Goal: Task Accomplishment & Management: Manage account settings

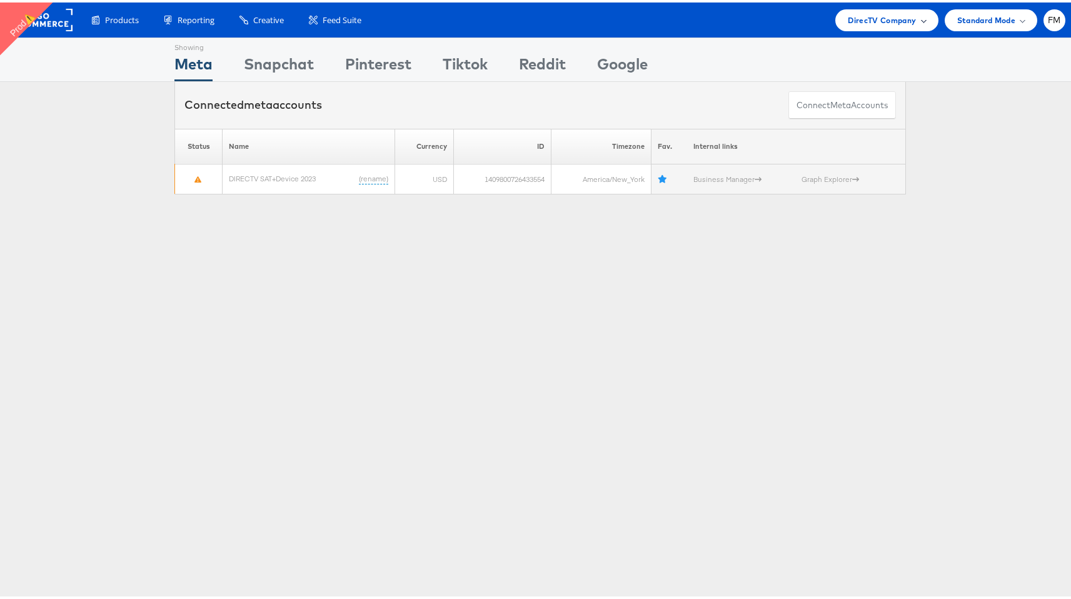
click at [856, 24] on div "DirecTV Company" at bounding box center [886, 18] width 102 height 22
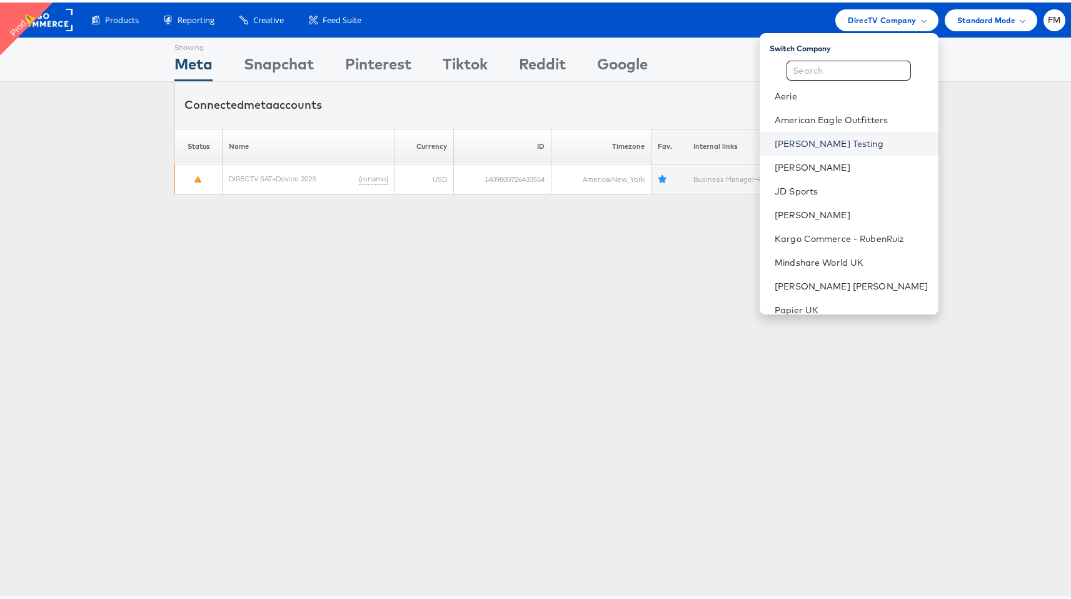
click at [820, 136] on link "[PERSON_NAME] Testing" at bounding box center [851, 141] width 154 height 12
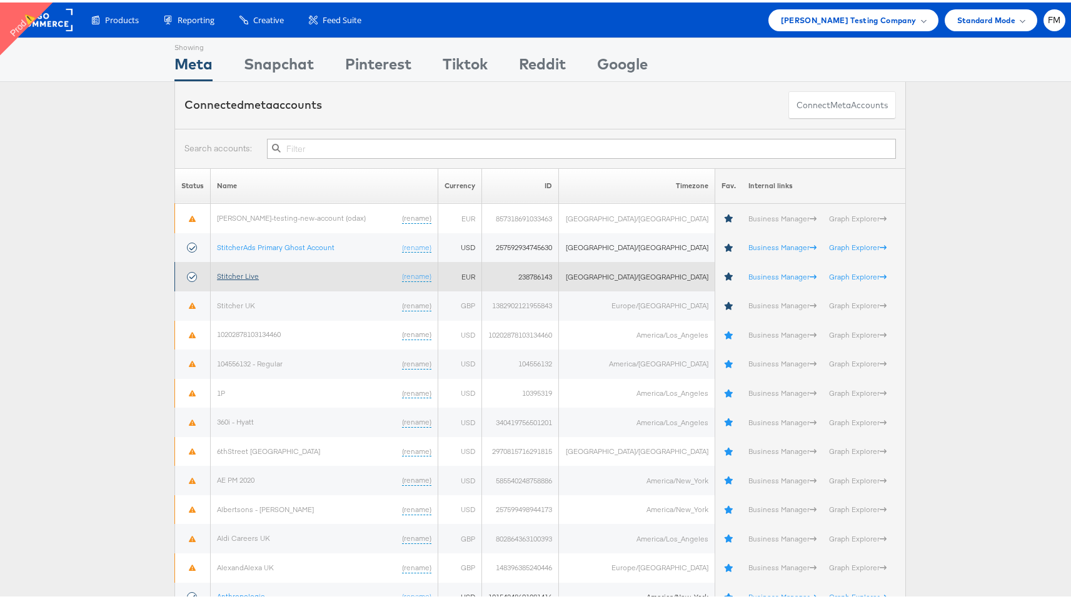
click at [238, 271] on link "Stitcher Live" at bounding box center [238, 273] width 42 height 9
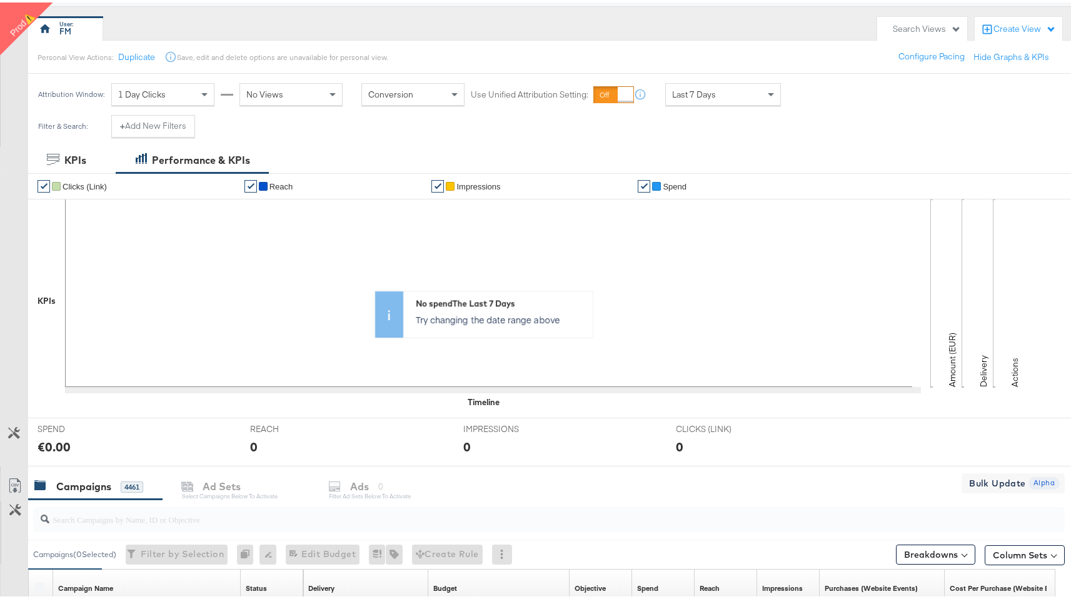
scroll to position [499, 0]
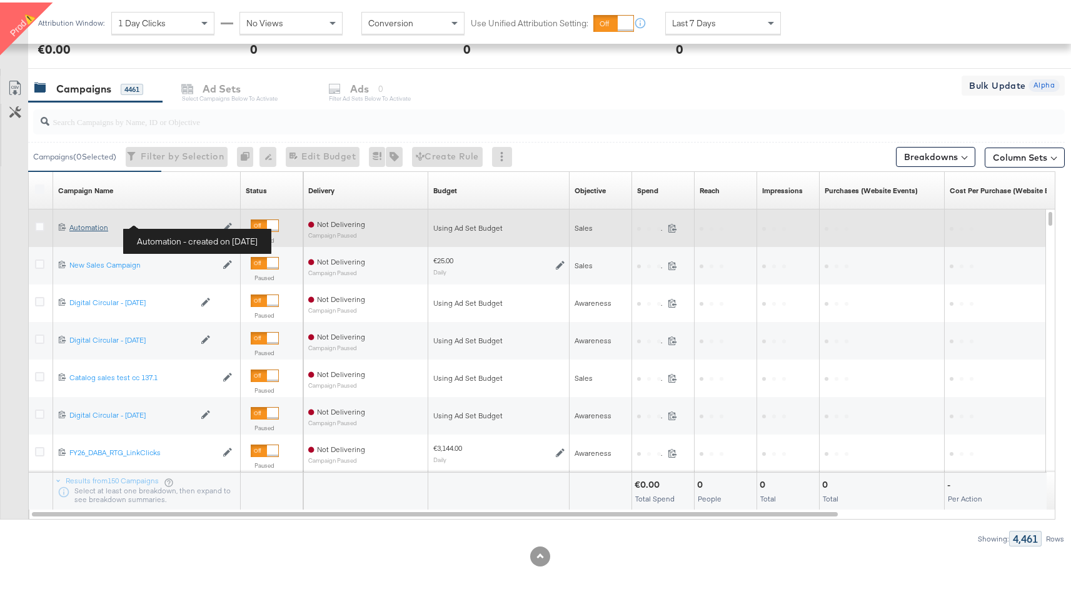
click at [87, 229] on div "Automation Automation" at bounding box center [142, 225] width 147 height 10
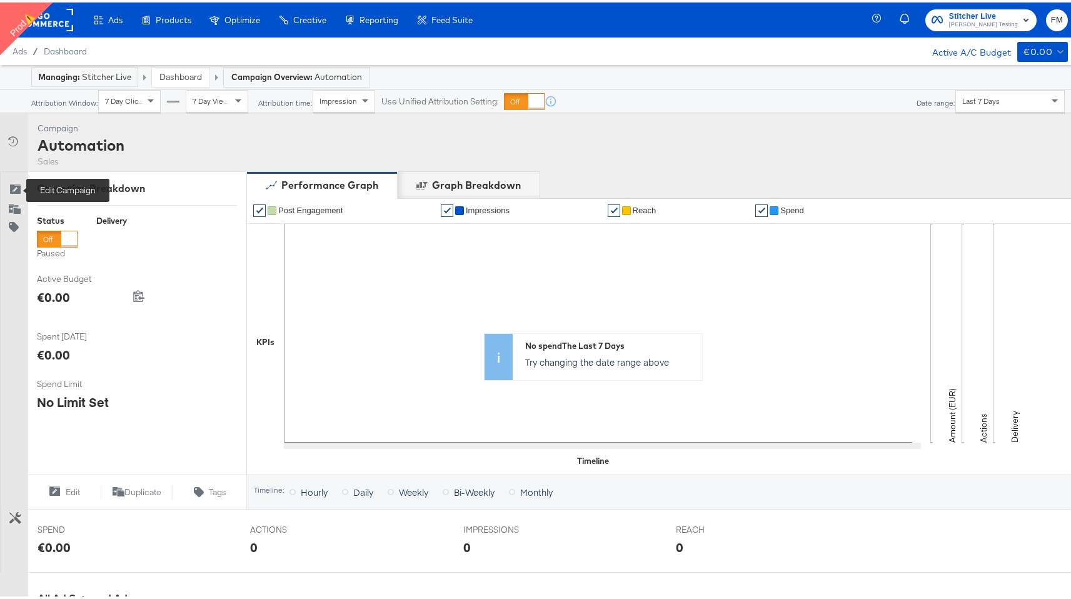
click at [16, 191] on icon at bounding box center [15, 187] width 12 height 12
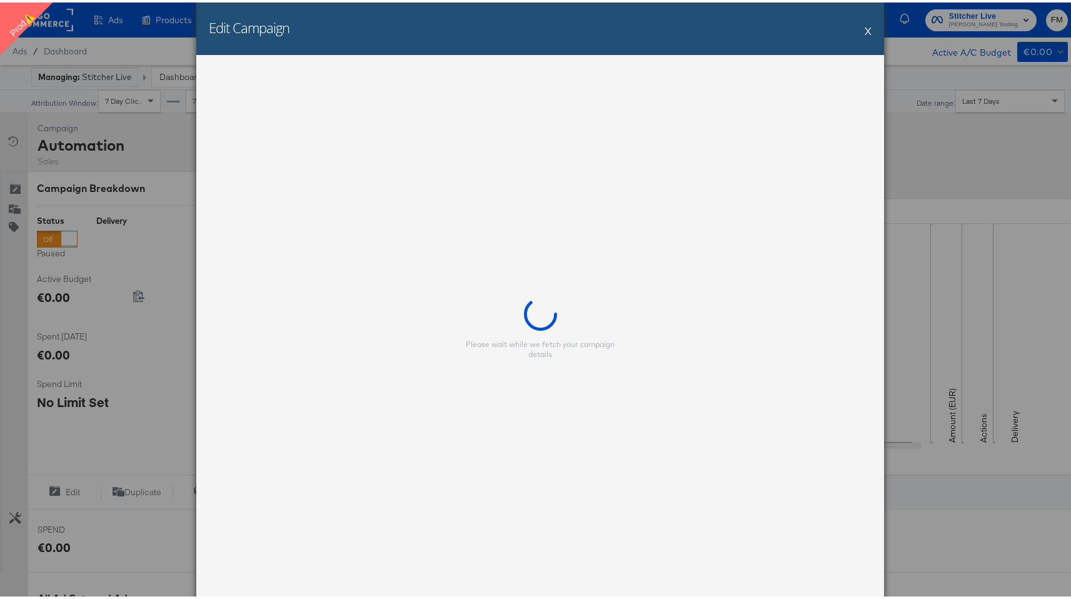
click at [868, 28] on div "Edit Campaign X" at bounding box center [539, 26] width 687 height 52
click at [860, 29] on div "Edit Campaign X" at bounding box center [539, 26] width 687 height 52
click at [864, 33] on button "X" at bounding box center [867, 28] width 7 height 25
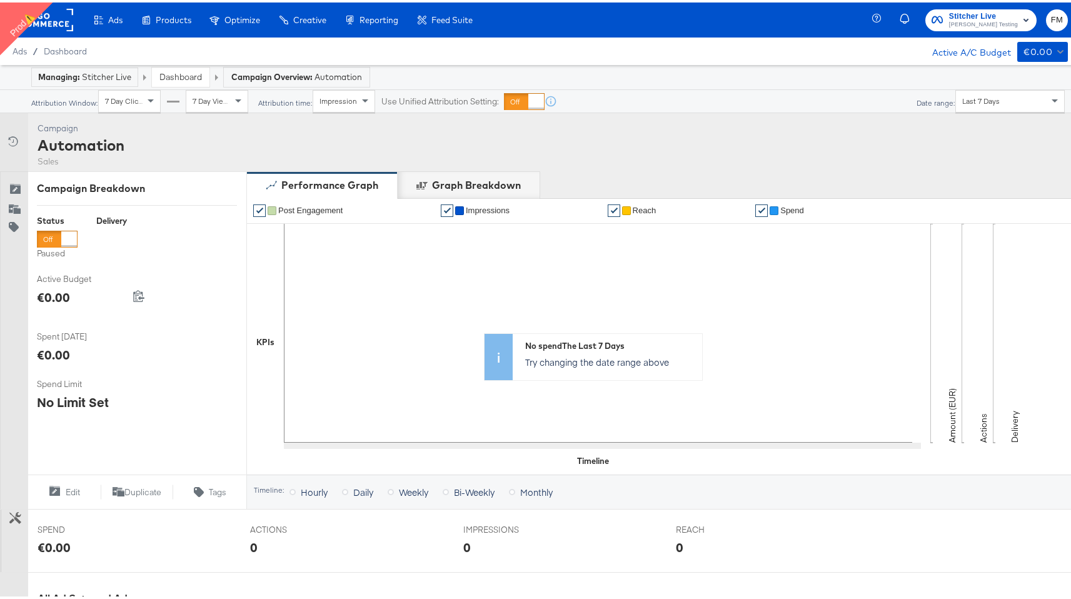
click at [676, 163] on div "Campaign Activity Campaign Automation Sales" at bounding box center [540, 140] width 1080 height 58
click at [75, 149] on div "Automation" at bounding box center [80, 142] width 87 height 21
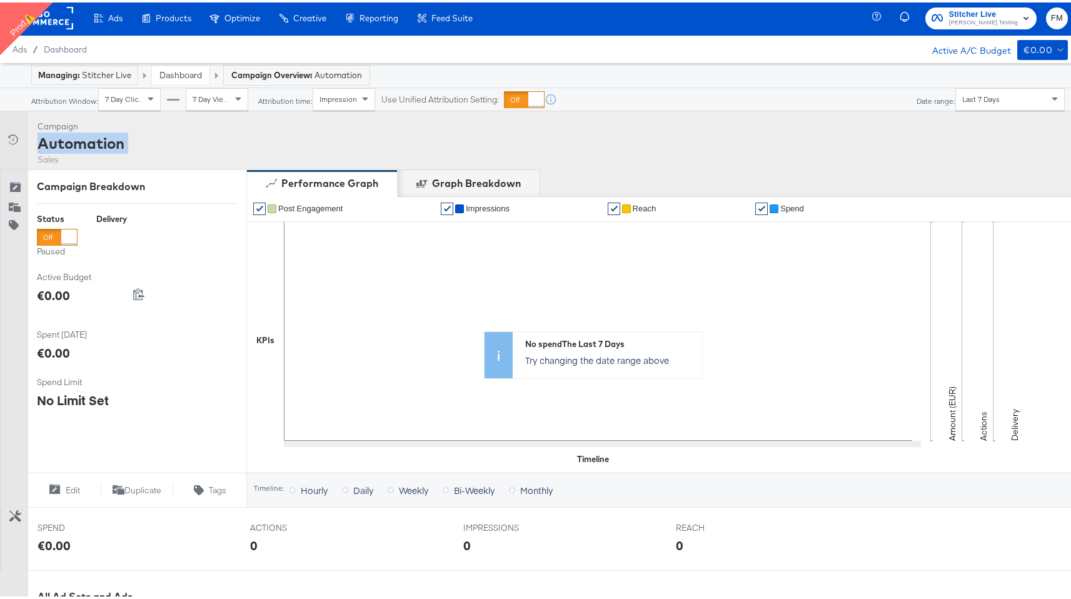
scroll to position [2, 0]
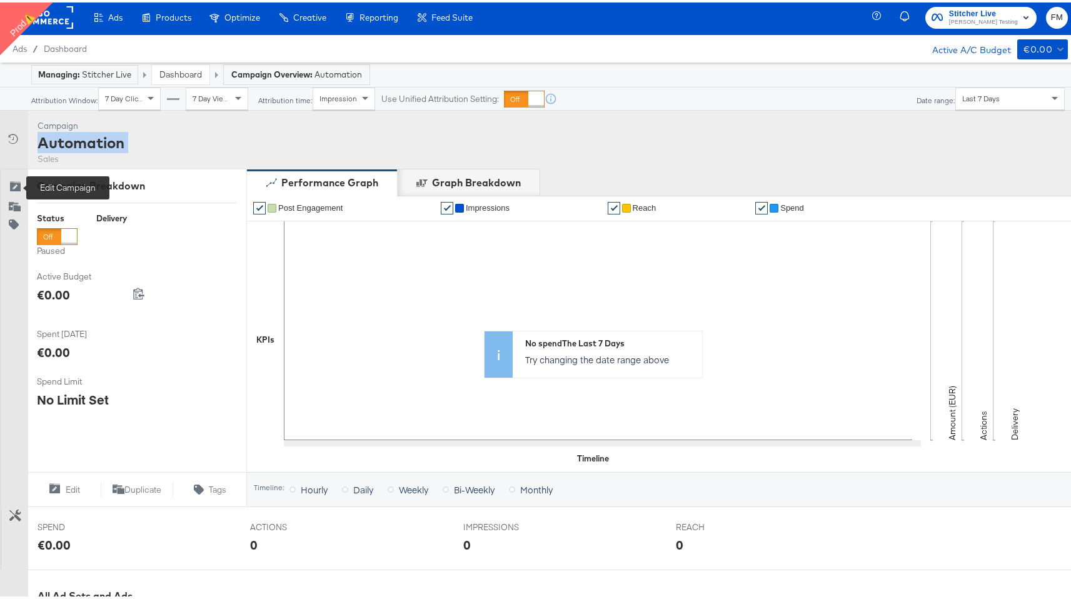
click at [13, 188] on icon at bounding box center [15, 185] width 12 height 12
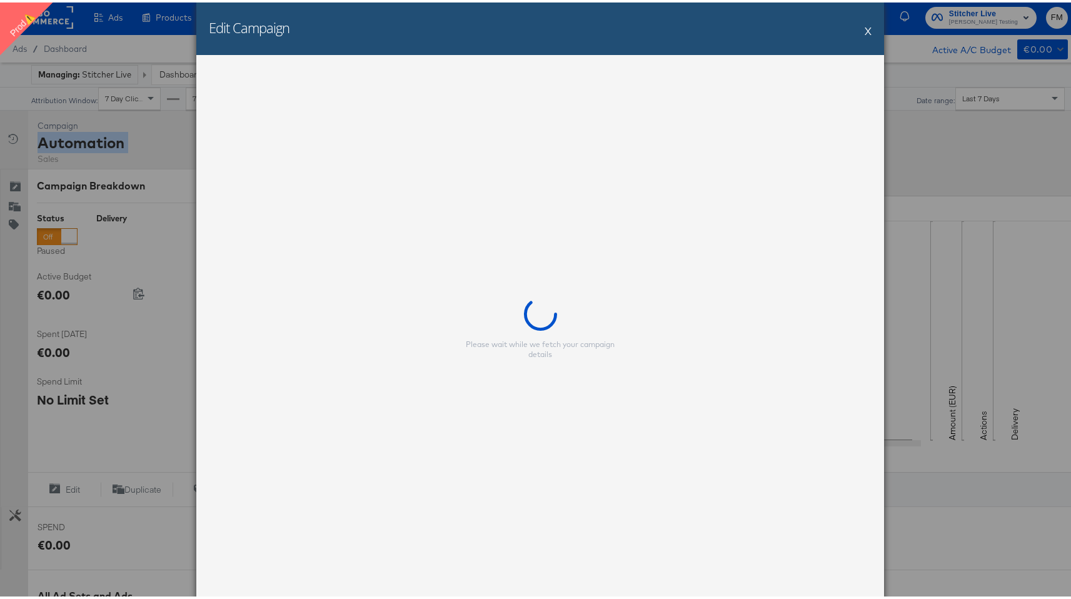
click at [865, 32] on button "X" at bounding box center [867, 28] width 7 height 25
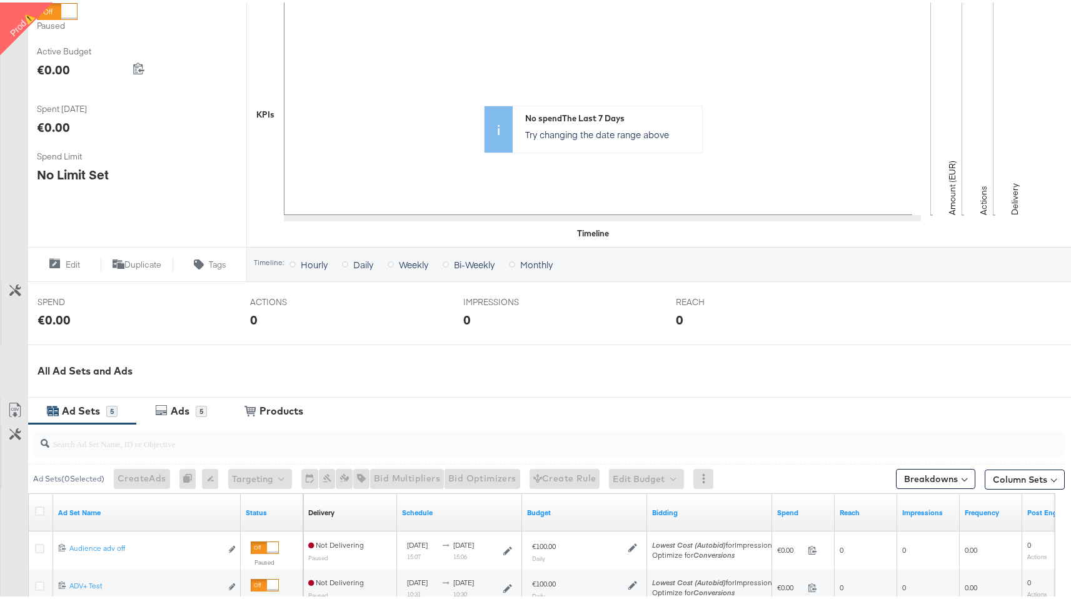
scroll to position [234, 0]
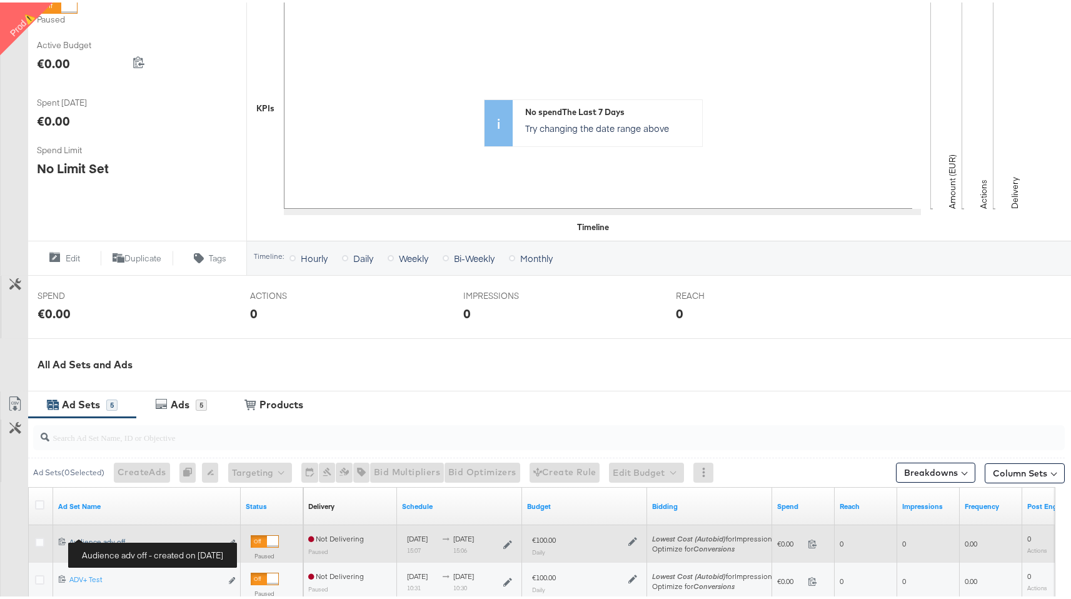
click at [104, 534] on div "Audience adv off Audience adv off" at bounding box center [145, 539] width 152 height 10
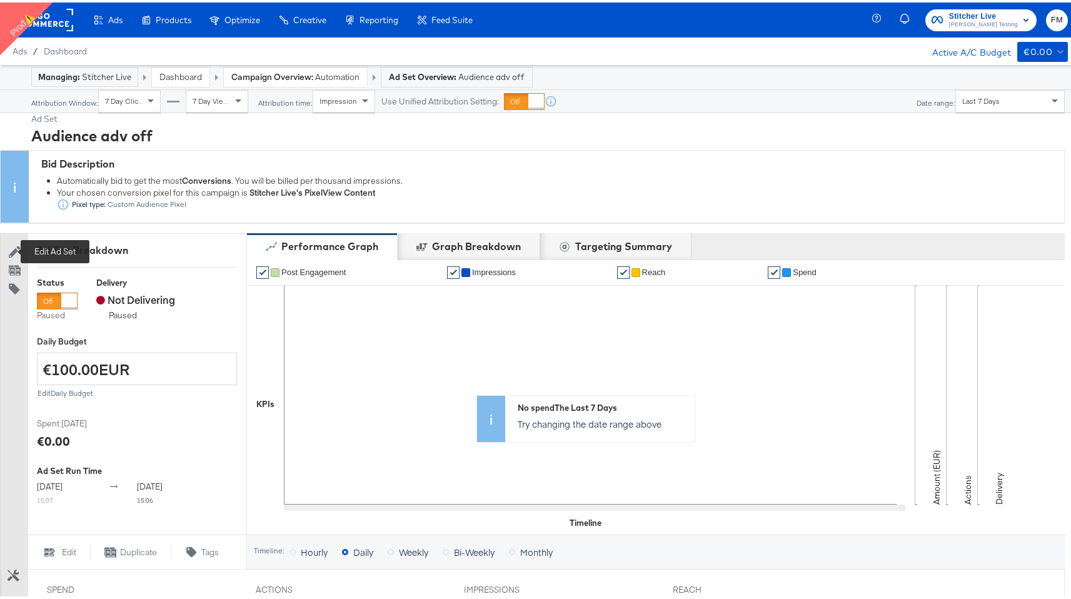
click at [12, 248] on icon at bounding box center [15, 249] width 12 height 12
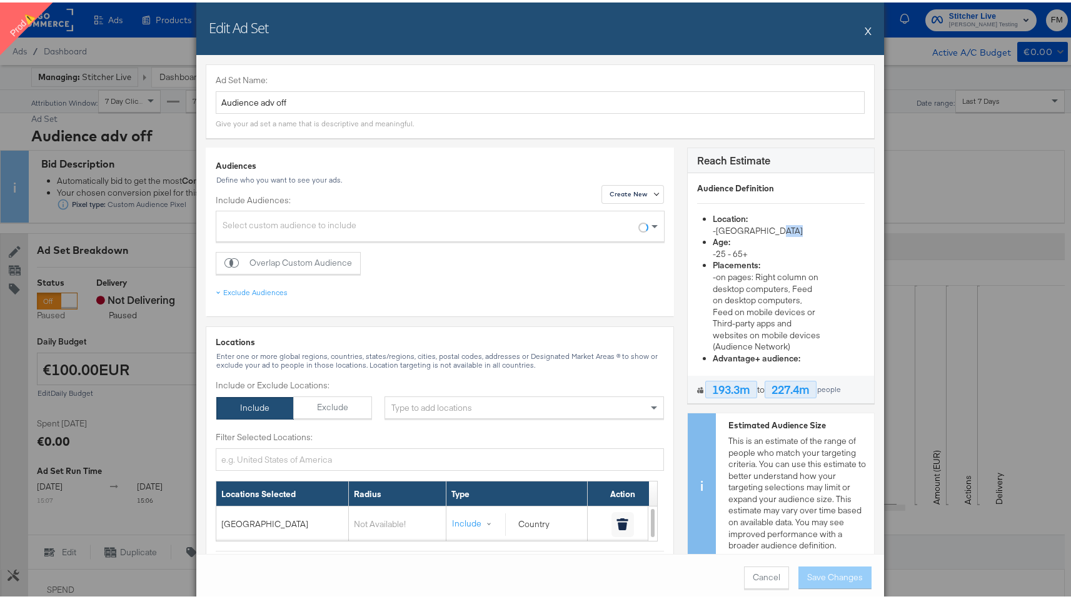
click at [944, 233] on div "Edit Ad Set X Ad Set Name: Audience adv off Give your ad set a name that is des…" at bounding box center [540, 299] width 1080 height 599
click at [857, 33] on div "Edit Ad Set X" at bounding box center [539, 26] width 687 height 52
click at [864, 29] on button "X" at bounding box center [867, 28] width 7 height 25
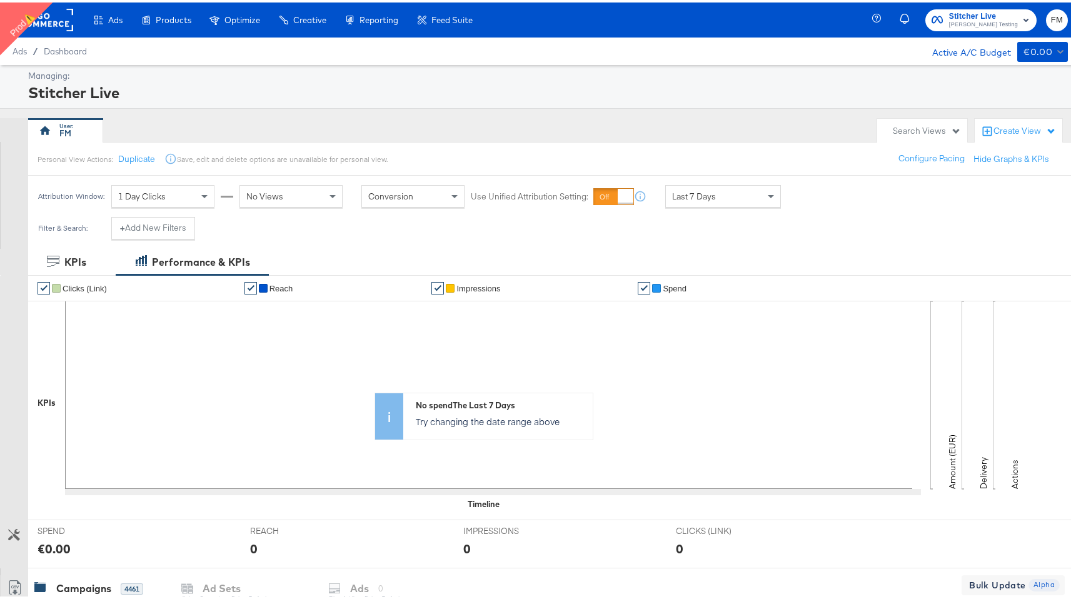
scroll to position [407, 0]
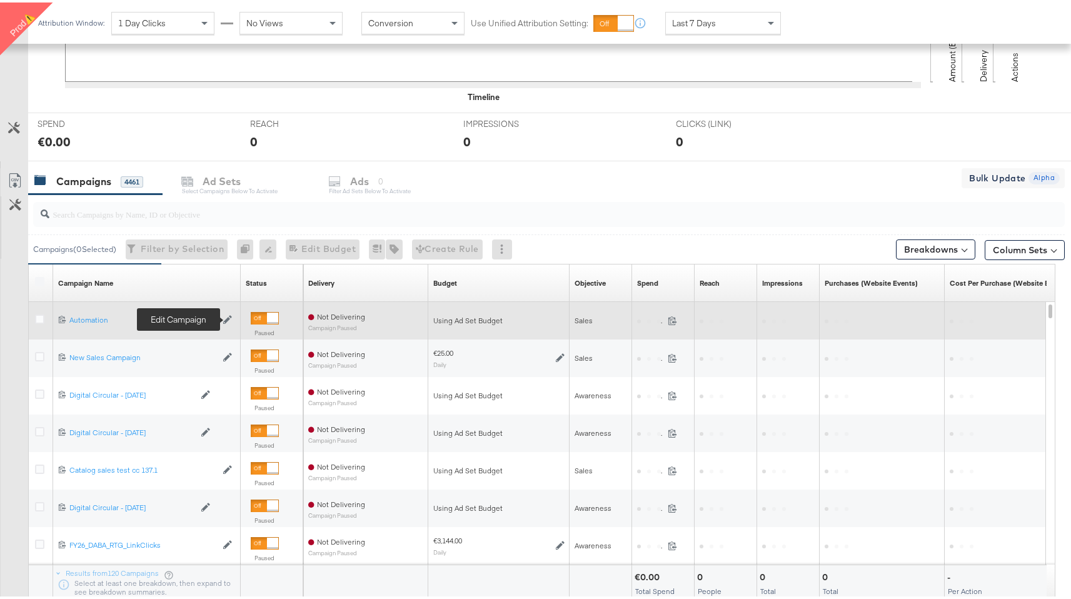
click at [229, 317] on icon at bounding box center [227, 317] width 9 height 9
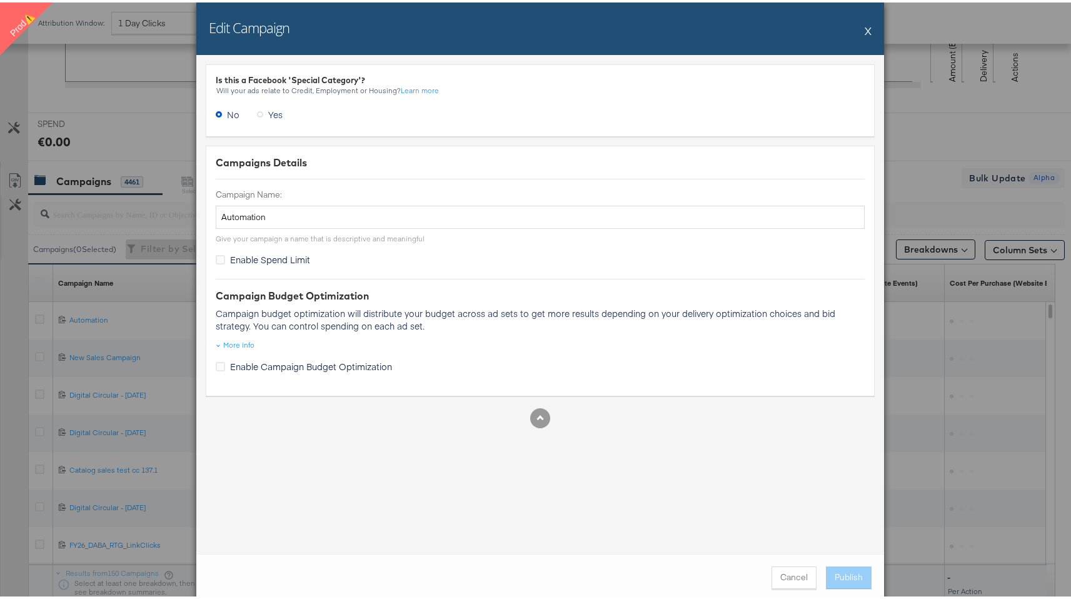
click at [187, 325] on div "Edit Campaign X Is this a Facebook 'Special Category'? Will your ads relate to …" at bounding box center [540, 299] width 1080 height 599
click at [132, 325] on div "Edit Campaign X Is this a Facebook 'Special Category'? Will your ads relate to …" at bounding box center [540, 299] width 1080 height 599
click at [869, 27] on div "Edit Campaign X" at bounding box center [539, 26] width 687 height 52
click at [864, 29] on button "X" at bounding box center [867, 28] width 7 height 25
